Goal: Information Seeking & Learning: Learn about a topic

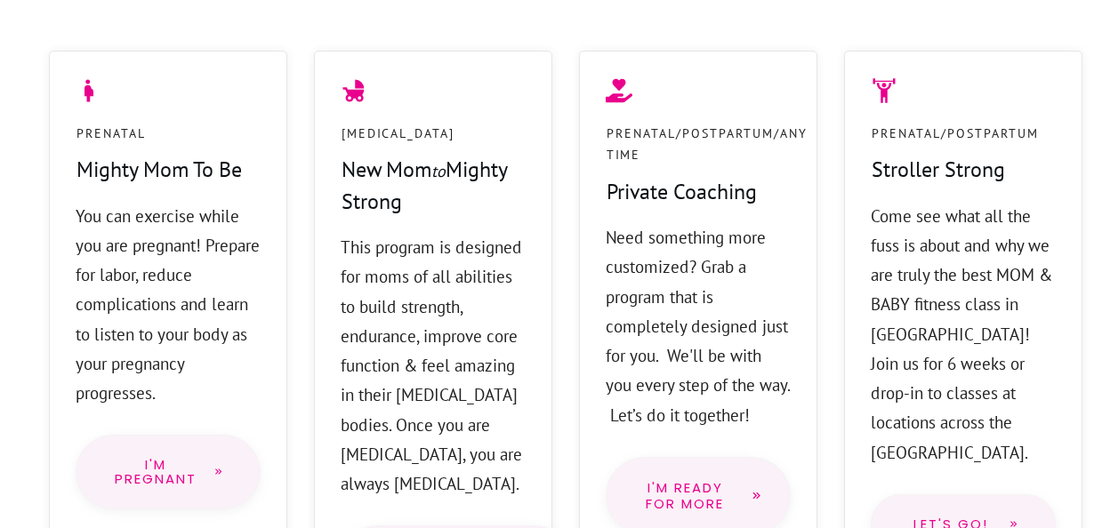
scroll to position [1689, 0]
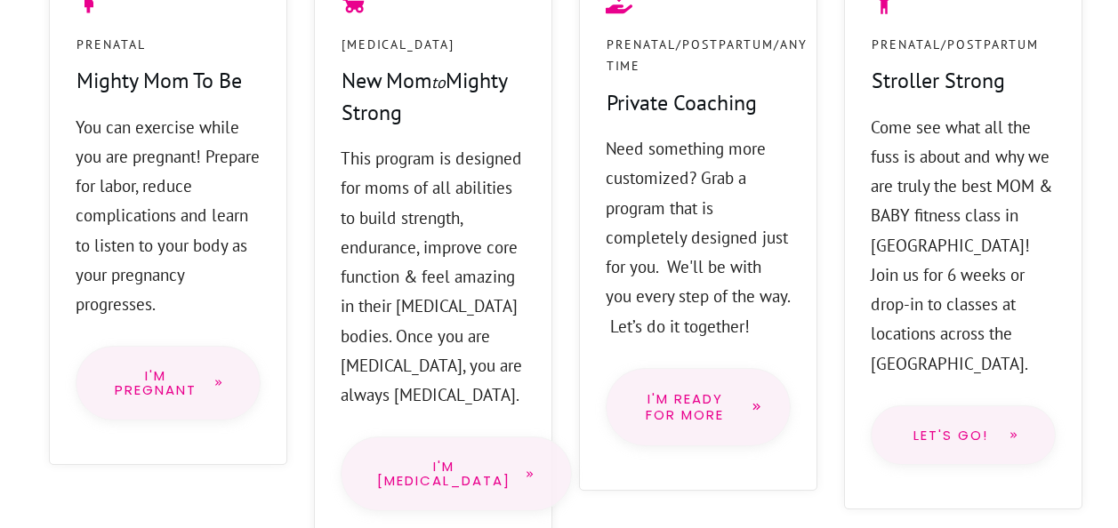
click at [159, 369] on span "I'm Pregnant" at bounding box center [155, 383] width 87 height 28
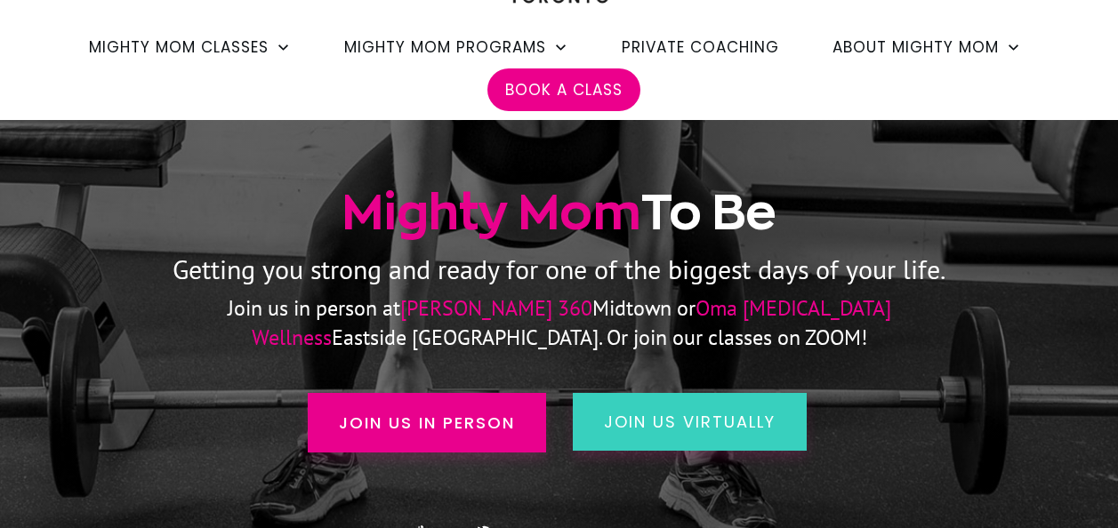
scroll to position [356, 0]
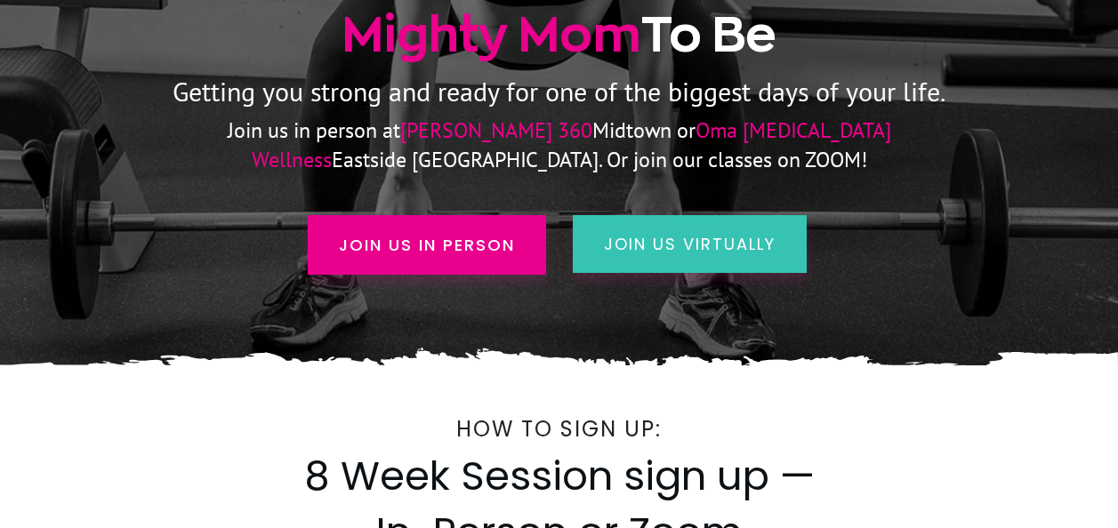
click at [674, 237] on span "join us virtually" at bounding box center [690, 244] width 172 height 22
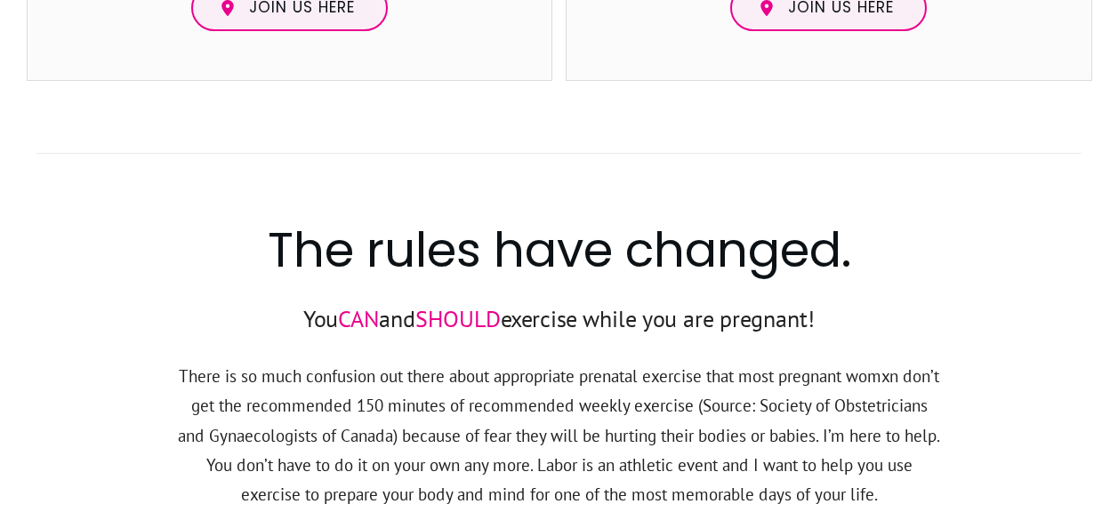
scroll to position [2207, 0]
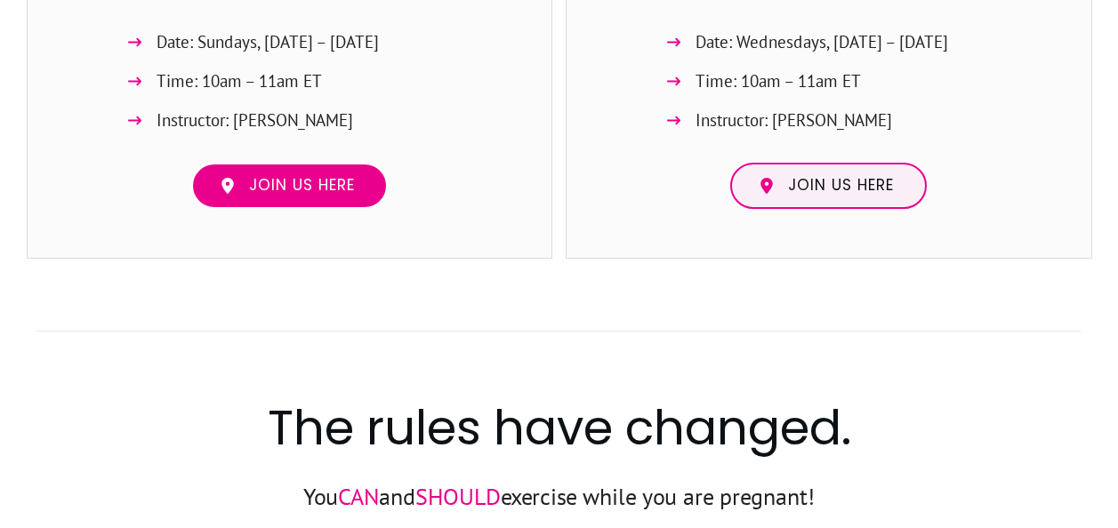
click at [309, 193] on span "Join us here" at bounding box center [302, 186] width 106 height 20
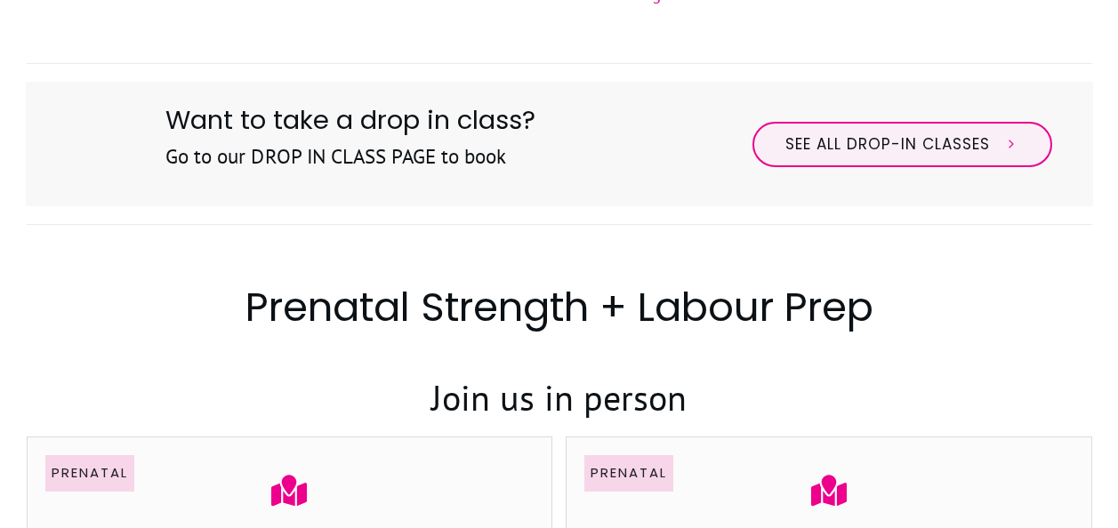
scroll to position [962, 0]
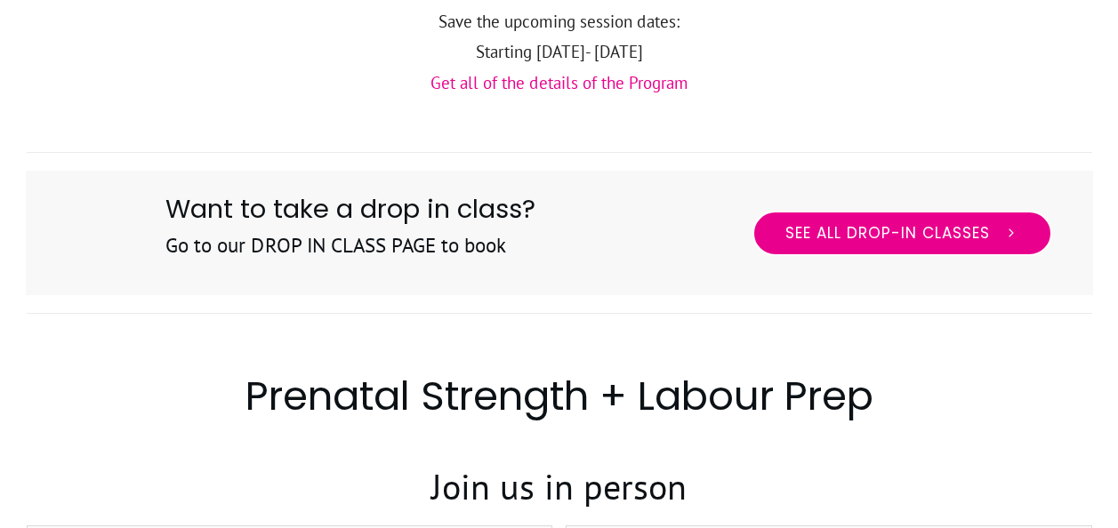
click at [910, 229] on span "See All Drop-in Classes" at bounding box center [887, 234] width 204 height 20
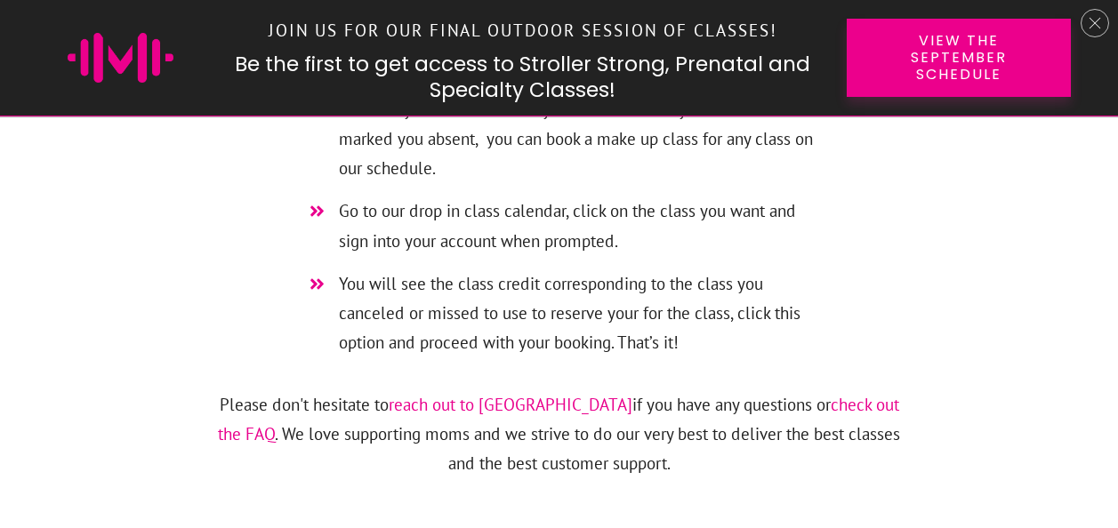
scroll to position [9424, 0]
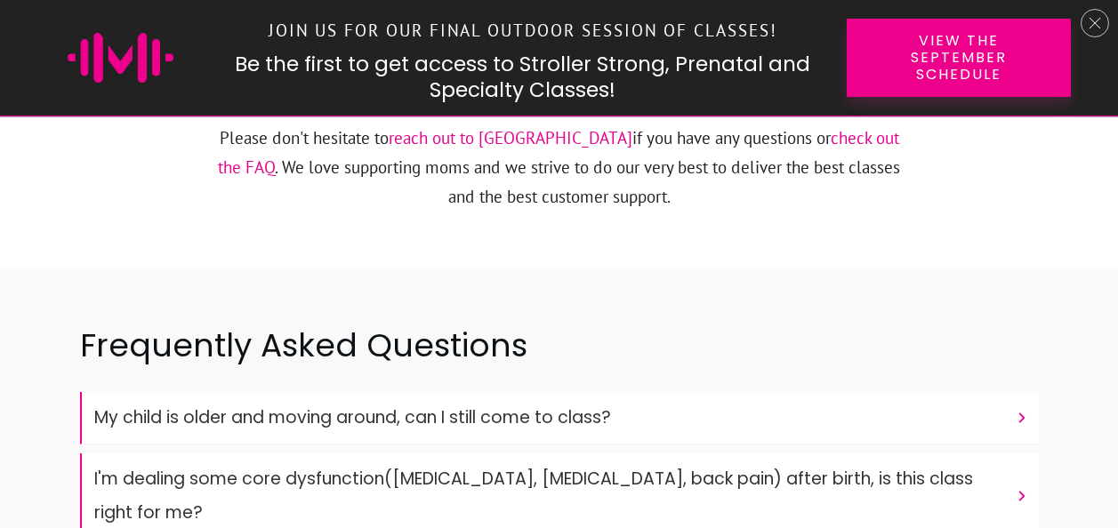
click at [754, 392] on "My child is older and moving around, can I still come to class?" at bounding box center [559, 418] width 958 height 52
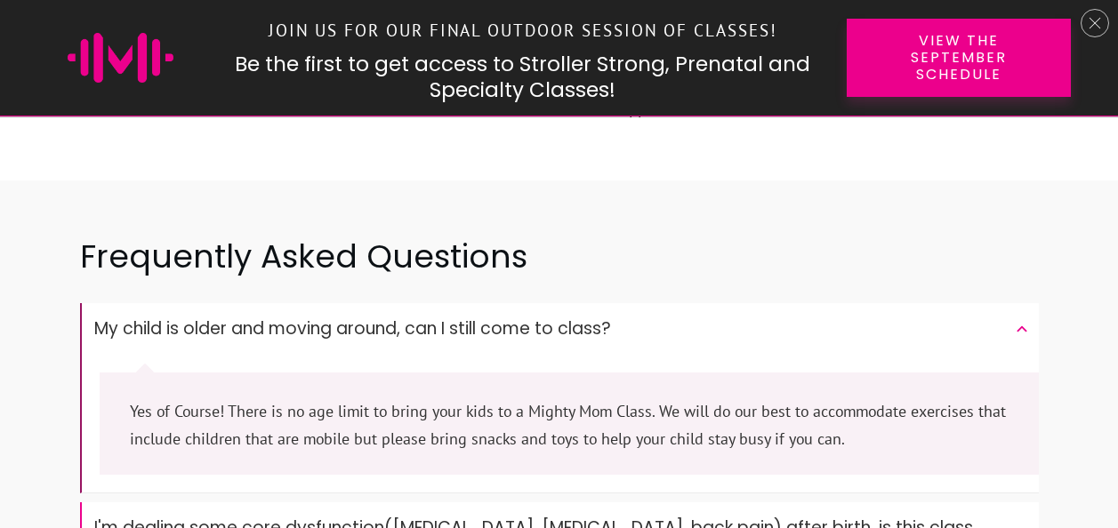
scroll to position [9602, 0]
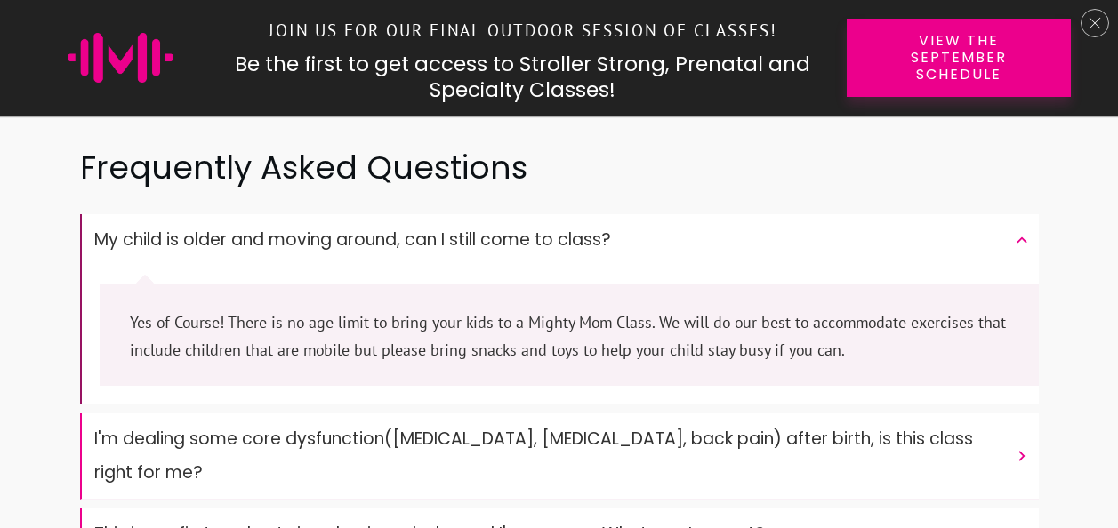
click at [753, 427] on font "I'm dealing some core dysfunction(prolapse, diastasis recti, back pain) after b…" at bounding box center [533, 456] width 878 height 58
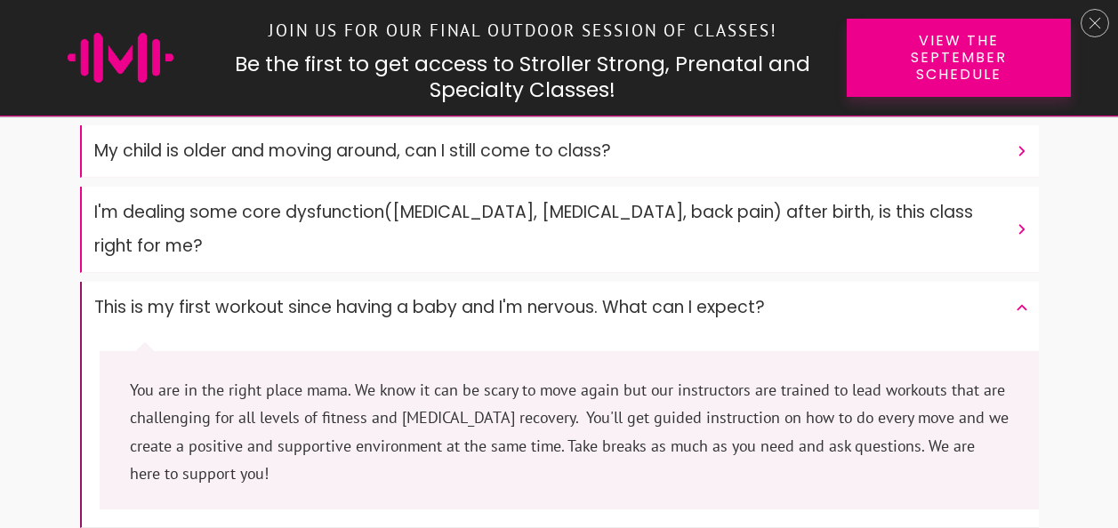
scroll to position [9780, 0]
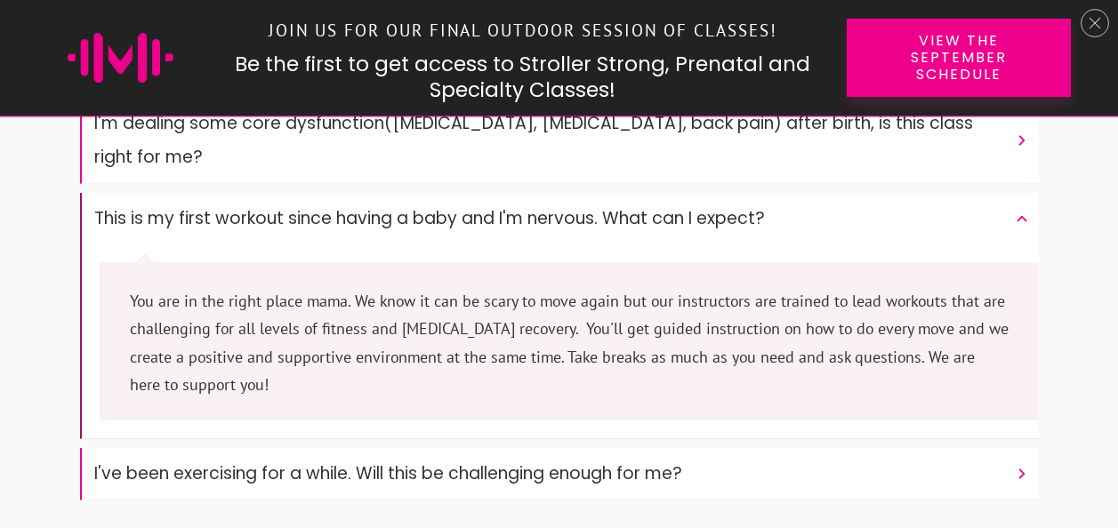
click at [727, 457] on h4 "I've been exercising for a while. Will this be challenging enough for me?" at bounding box center [550, 474] width 912 height 34
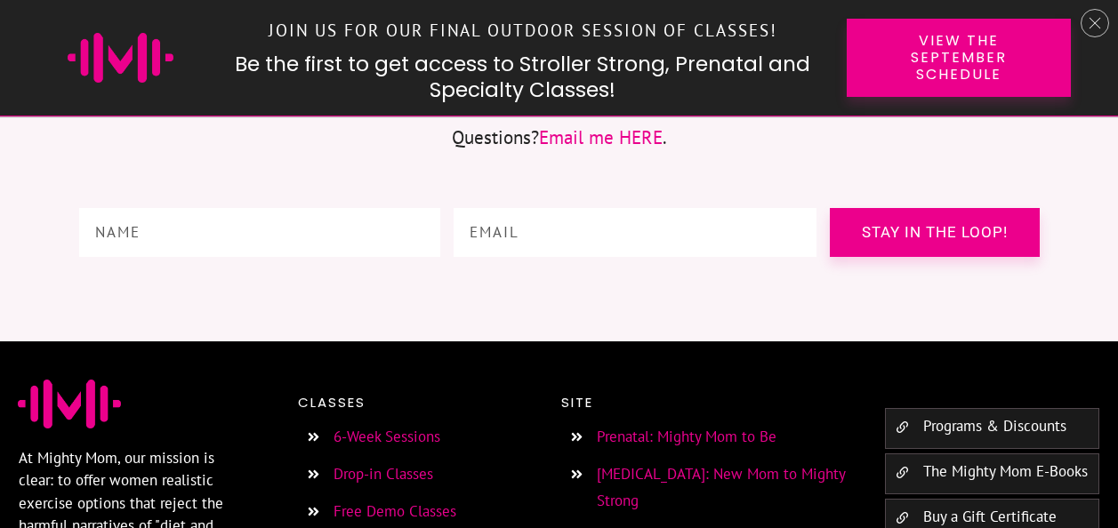
scroll to position [10758, 0]
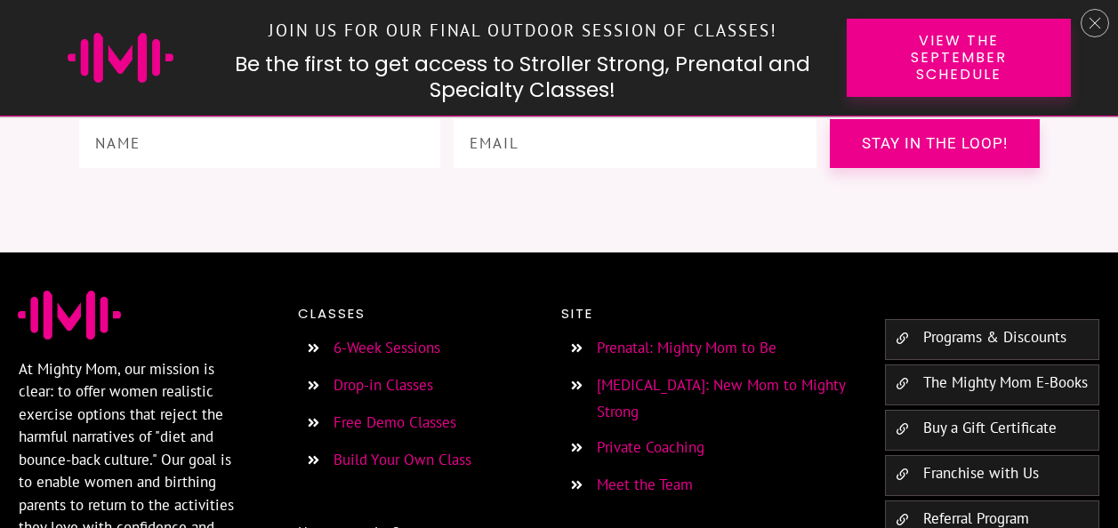
click at [645, 437] on link "Private Coaching" at bounding box center [651, 447] width 108 height 20
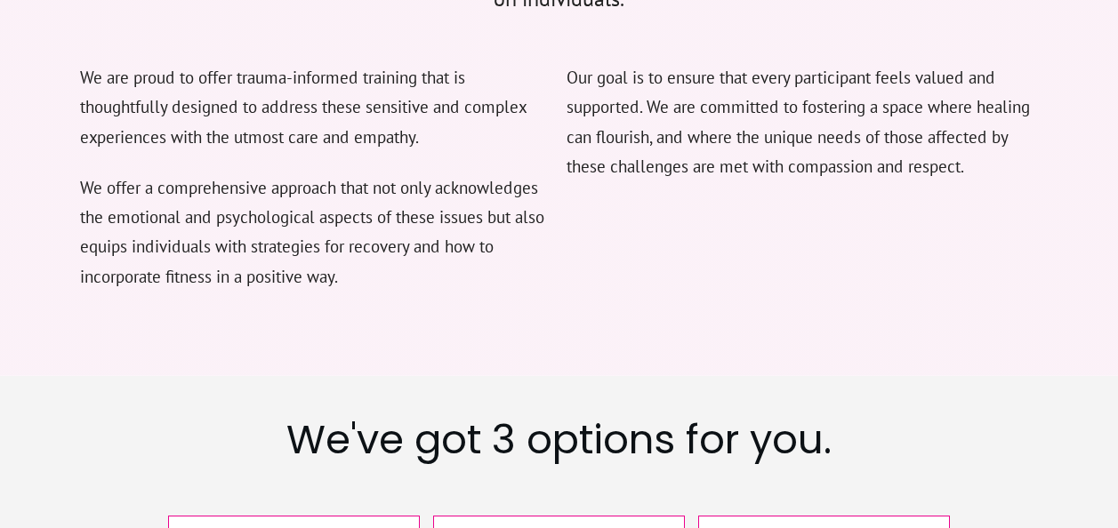
scroll to position [2667, 0]
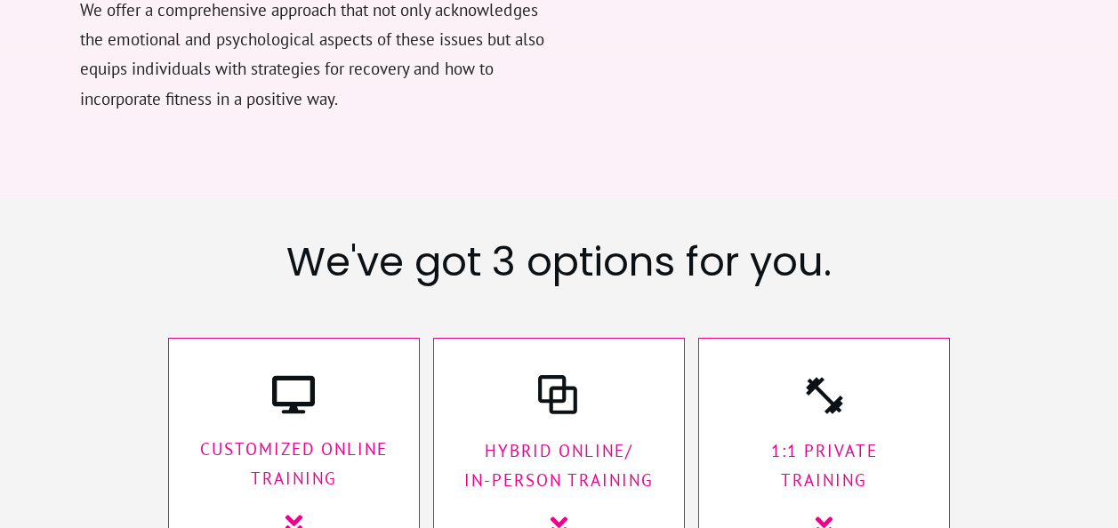
click at [813, 437] on p "1:1 Private Training" at bounding box center [824, 467] width 214 height 60
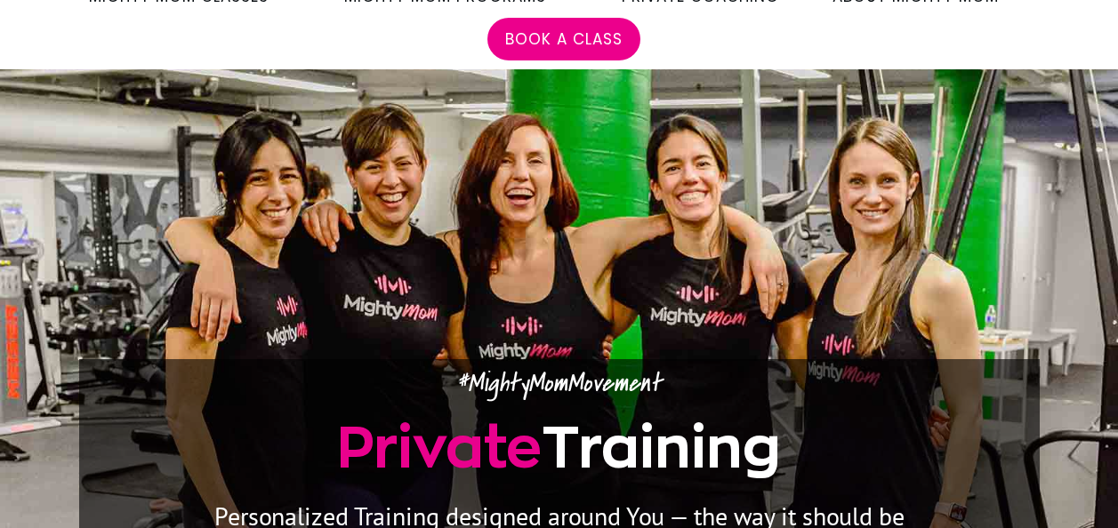
scroll to position [0, 0]
